Goal: Transaction & Acquisition: Obtain resource

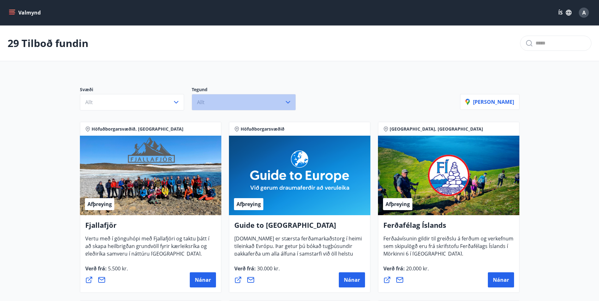
click at [288, 102] on icon "button" at bounding box center [288, 103] width 8 height 8
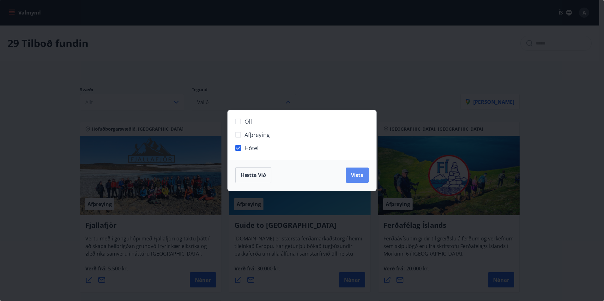
click at [353, 172] on span "Vista" at bounding box center [357, 175] width 13 height 7
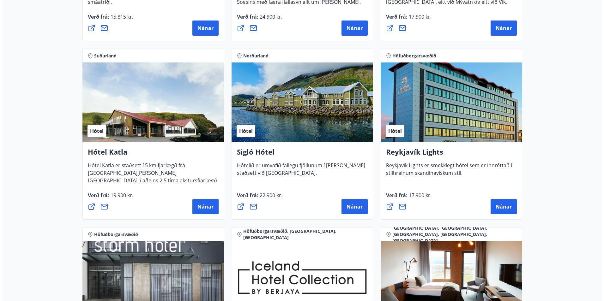
scroll to position [284, 0]
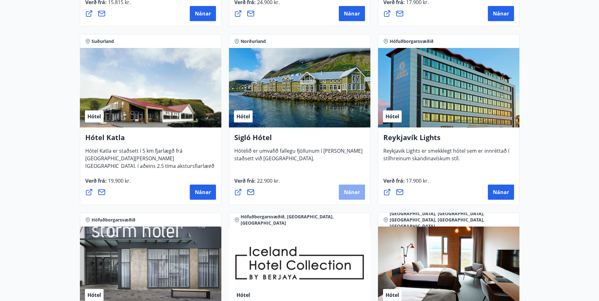
click at [356, 192] on span "Nánar" at bounding box center [352, 192] width 16 height 7
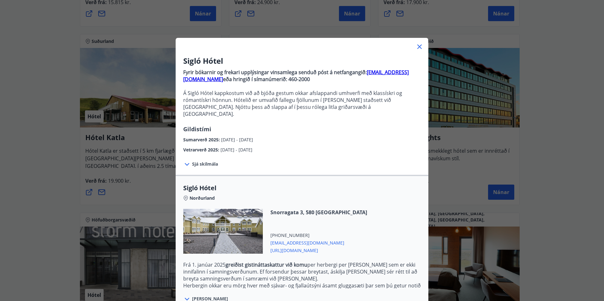
click at [198, 161] on span "Sjá skilmála" at bounding box center [205, 164] width 26 height 6
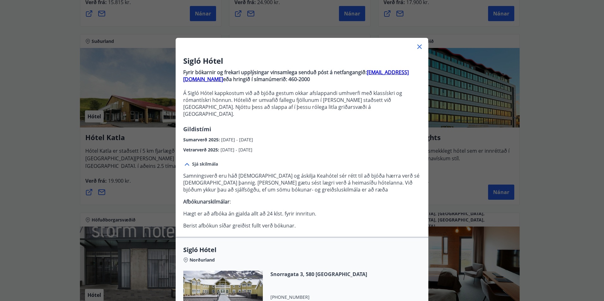
click at [183, 161] on icon at bounding box center [187, 165] width 8 height 8
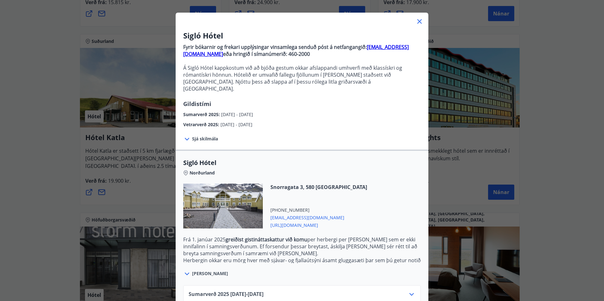
scroll to position [59, 0]
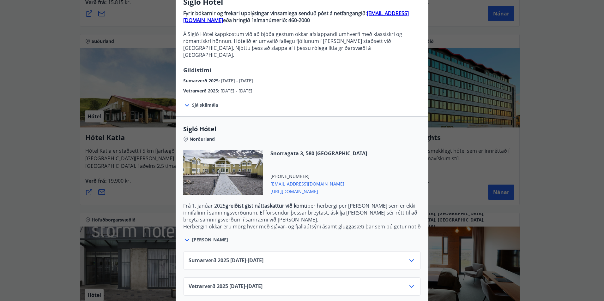
click at [186, 237] on icon at bounding box center [187, 241] width 8 height 8
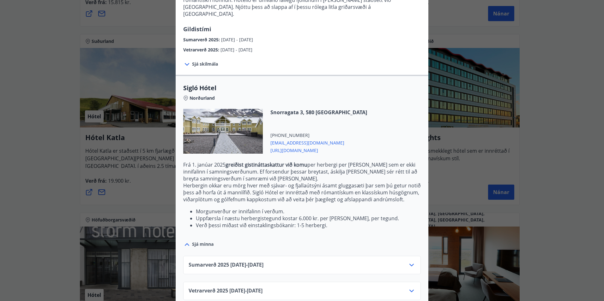
scroll to position [105, 0]
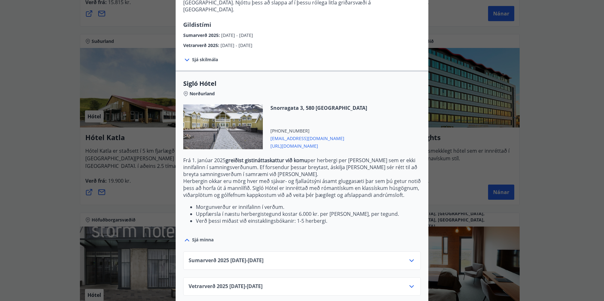
click at [411, 257] on icon at bounding box center [412, 261] width 8 height 8
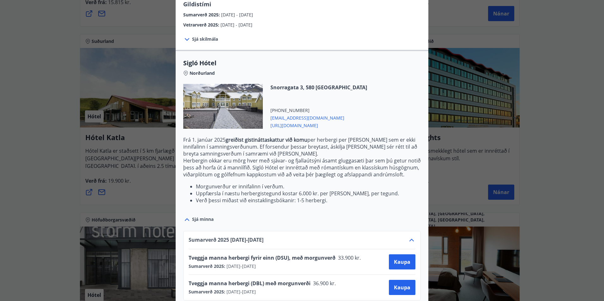
scroll to position [156, 0]
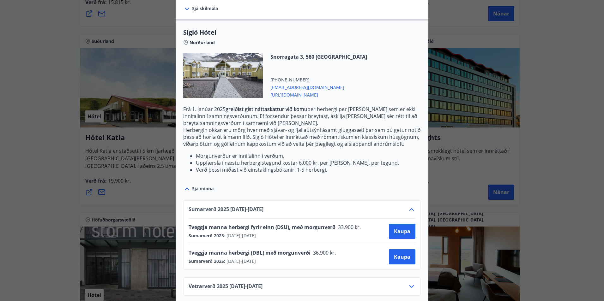
click at [410, 206] on icon at bounding box center [412, 210] width 8 height 8
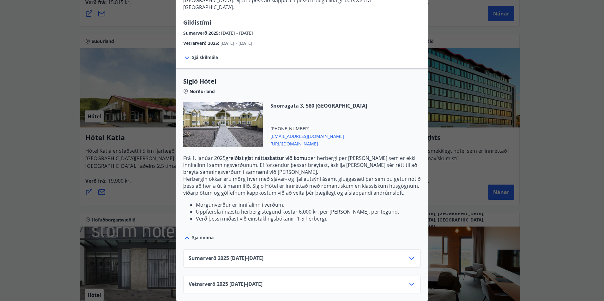
scroll to position [105, 0]
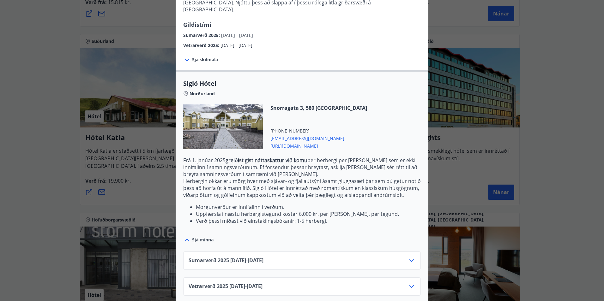
click at [412, 283] on icon at bounding box center [412, 287] width 8 height 8
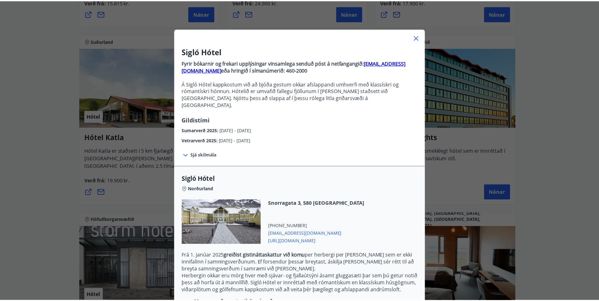
scroll to position [0, 0]
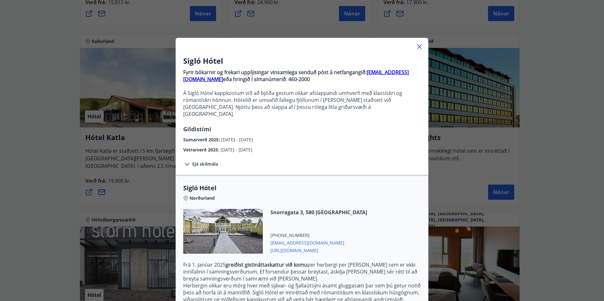
drag, startPoint x: 416, startPoint y: 47, endPoint x: 409, endPoint y: 48, distance: 7.4
click at [416, 47] on icon at bounding box center [420, 47] width 8 height 8
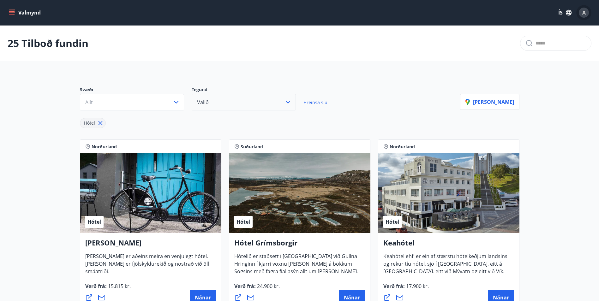
click at [590, 13] on button "A" at bounding box center [584, 12] width 15 height 15
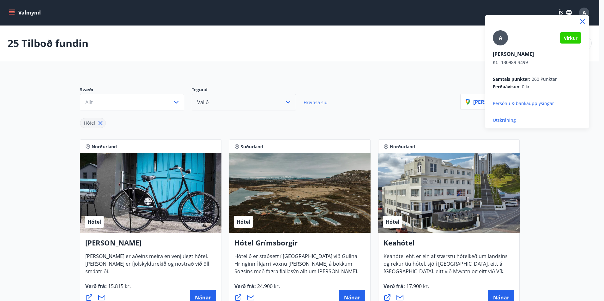
click at [384, 82] on div at bounding box center [302, 150] width 604 height 301
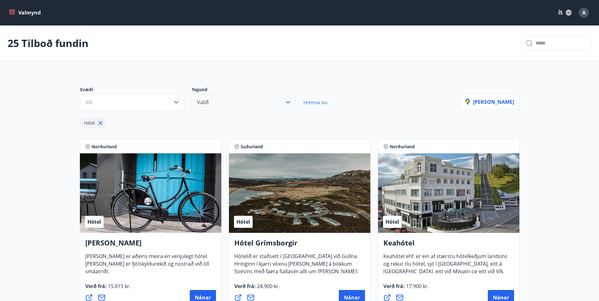
click at [587, 15] on div "A" at bounding box center [584, 13] width 10 height 10
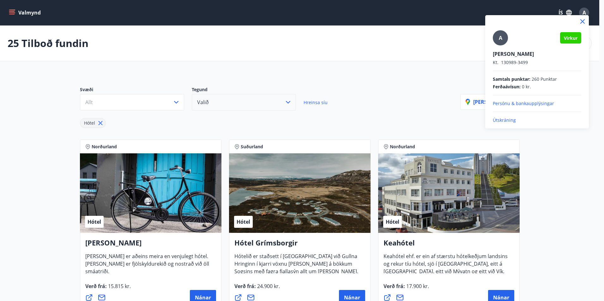
click at [506, 122] on p "Útskráning" at bounding box center [537, 120] width 88 height 6
